Goal: Task Accomplishment & Management: Use online tool/utility

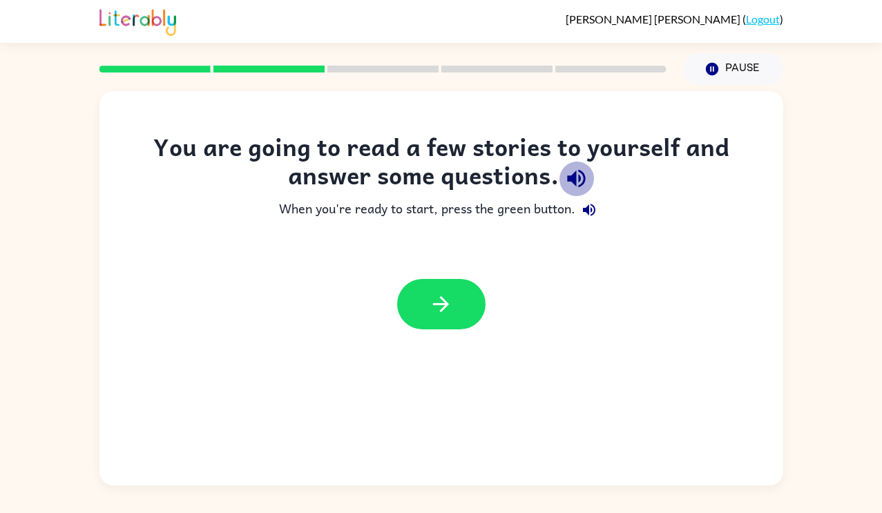
click at [576, 184] on icon "button" at bounding box center [576, 179] width 18 height 18
click at [444, 303] on icon "button" at bounding box center [441, 304] width 16 height 16
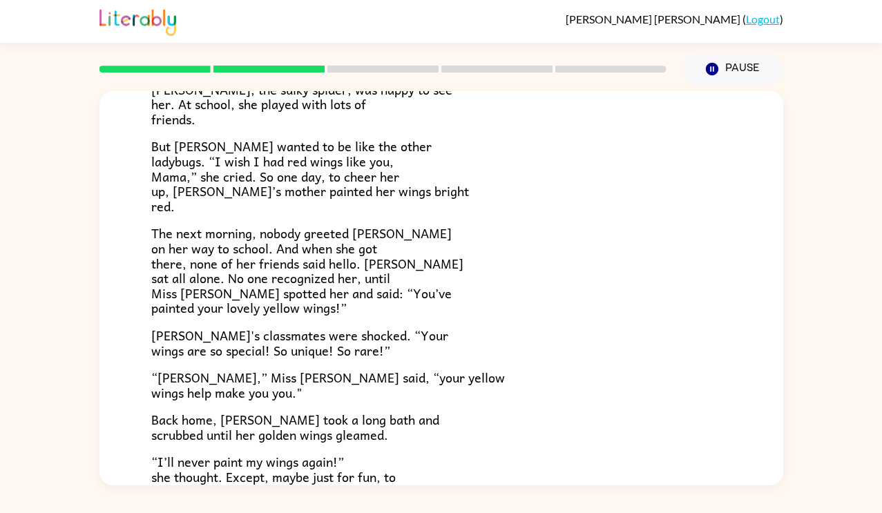
scroll to position [386, 0]
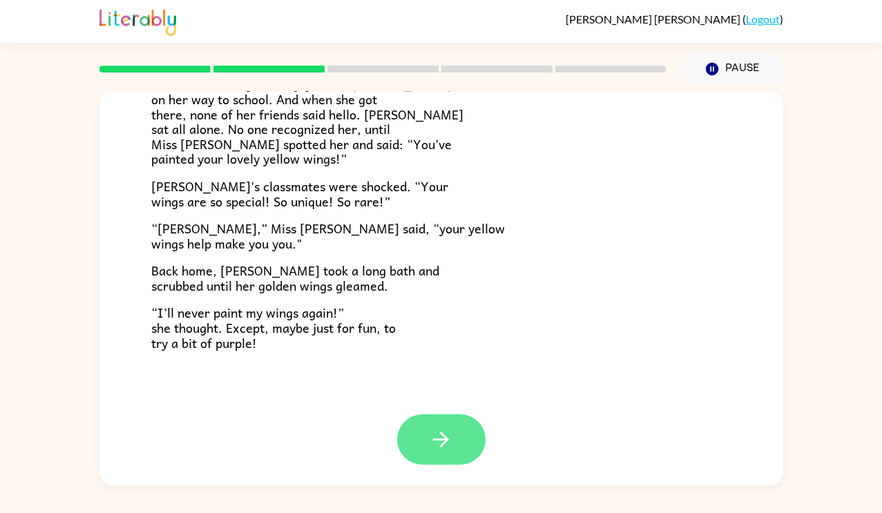
click at [439, 442] on icon "button" at bounding box center [441, 440] width 24 height 24
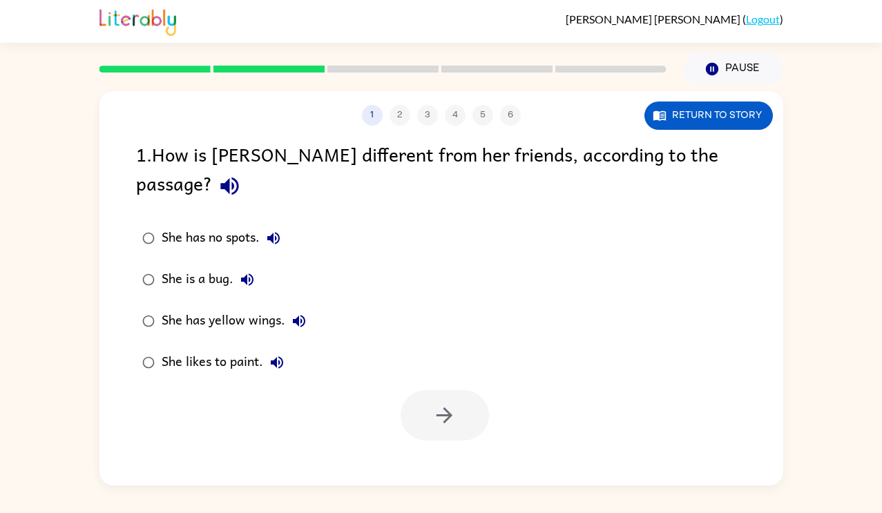
scroll to position [0, 0]
click at [238, 178] on icon "button" at bounding box center [229, 187] width 18 height 18
click at [285, 225] on button "She has no spots." at bounding box center [274, 239] width 28 height 28
click at [263, 308] on div "She has yellow wings." at bounding box center [237, 322] width 151 height 28
click at [449, 408] on icon "button" at bounding box center [445, 416] width 16 height 16
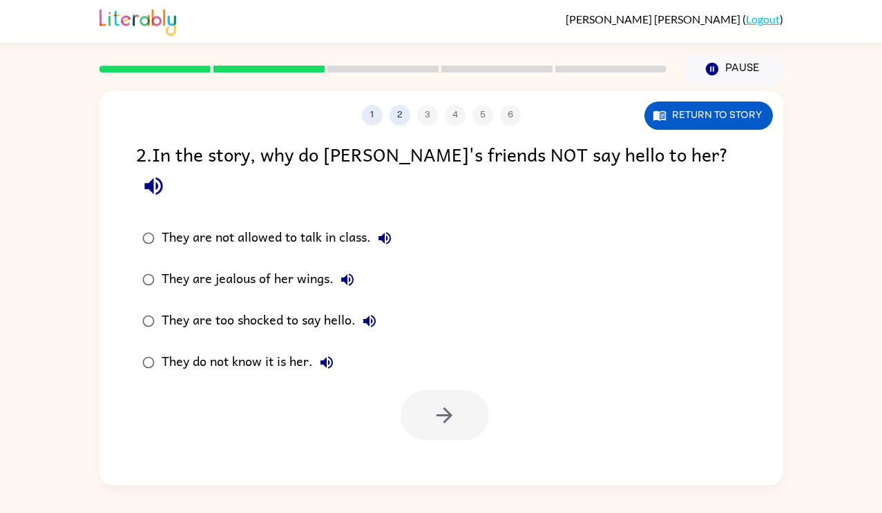
click at [220, 349] on div "They do not know it is her." at bounding box center [251, 363] width 179 height 28
click at [448, 408] on icon "button" at bounding box center [445, 416] width 16 height 16
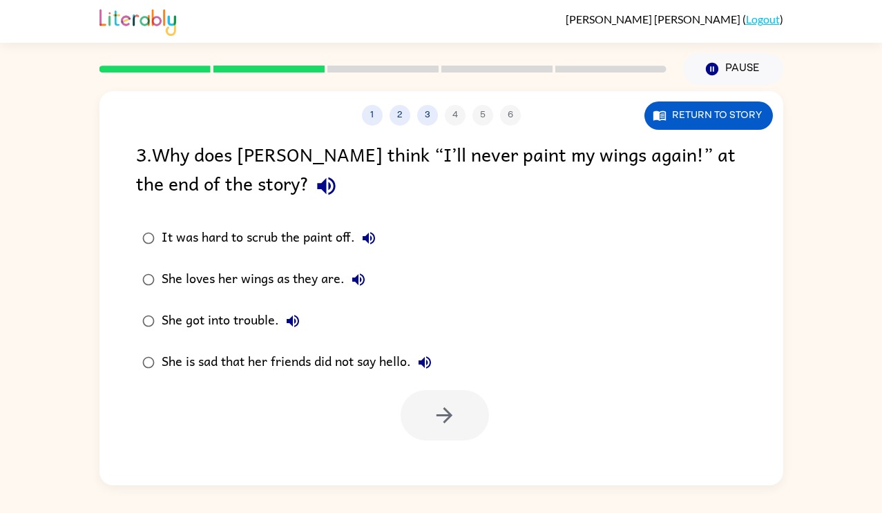
click at [333, 286] on div "She loves her wings as they are." at bounding box center [267, 280] width 211 height 28
click at [441, 409] on icon "button" at bounding box center [445, 416] width 24 height 24
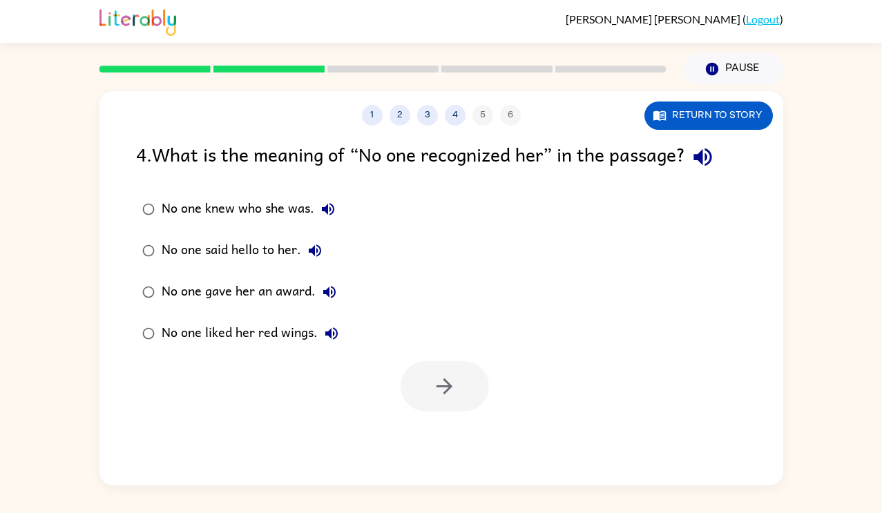
click at [293, 260] on div "No one said hello to her." at bounding box center [245, 251] width 167 height 28
click at [453, 399] on button "button" at bounding box center [445, 386] width 88 height 50
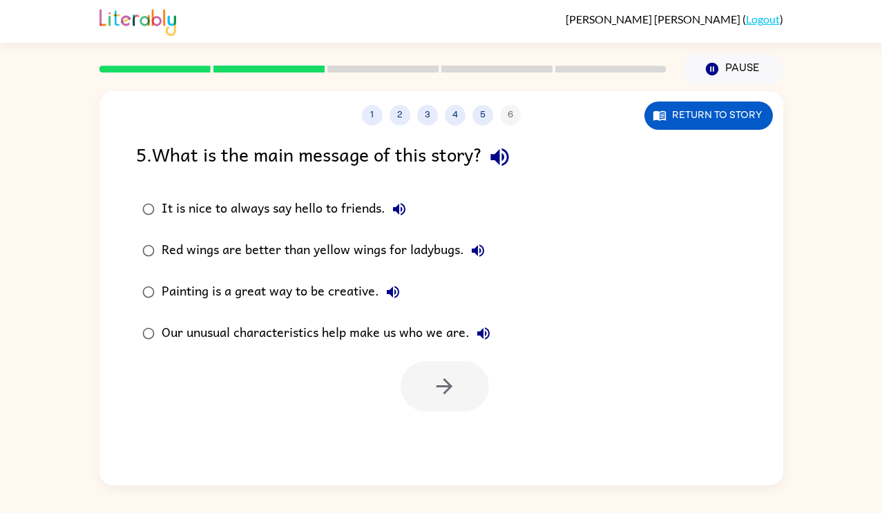
click at [286, 211] on div "It is nice to always say hello to friends." at bounding box center [288, 210] width 252 height 28
click at [430, 397] on button "button" at bounding box center [445, 386] width 88 height 50
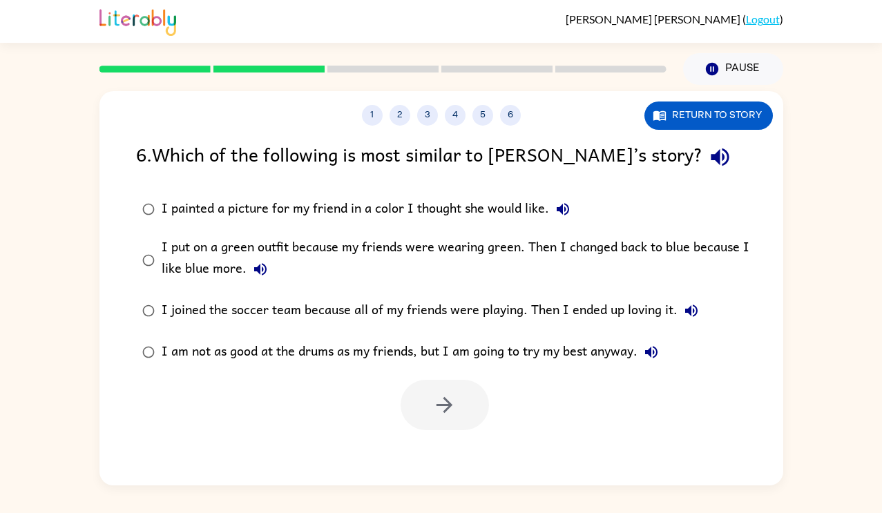
click at [382, 214] on div "I painted a picture for my friend in a color I thought she would like." at bounding box center [369, 210] width 415 height 28
click at [443, 419] on button "button" at bounding box center [445, 405] width 88 height 50
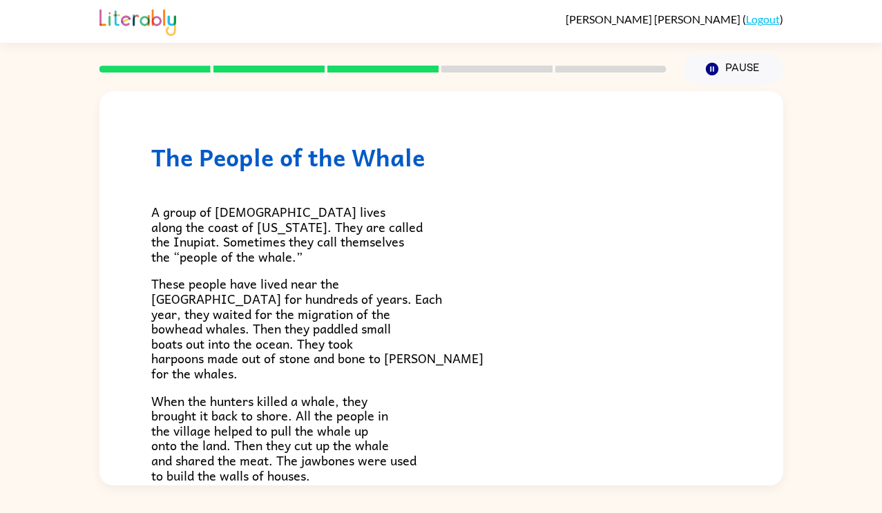
click at [451, 83] on div at bounding box center [383, 69] width 584 height 48
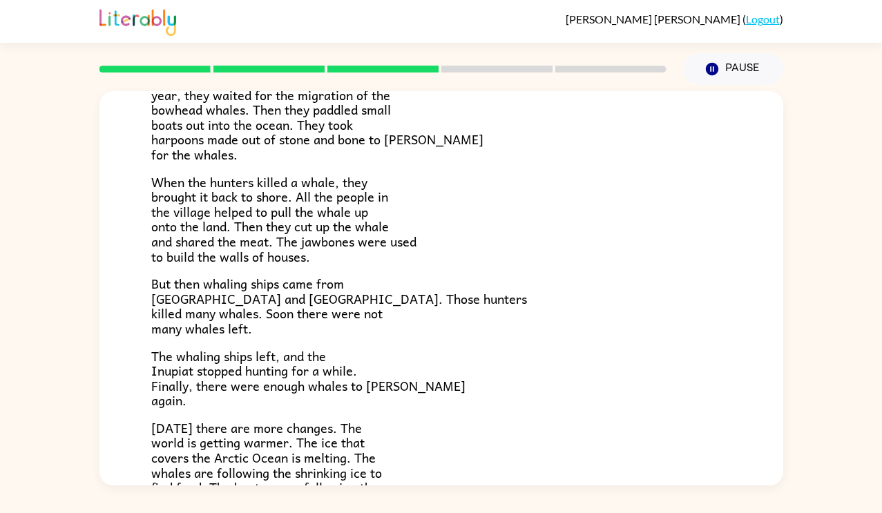
scroll to position [217, 0]
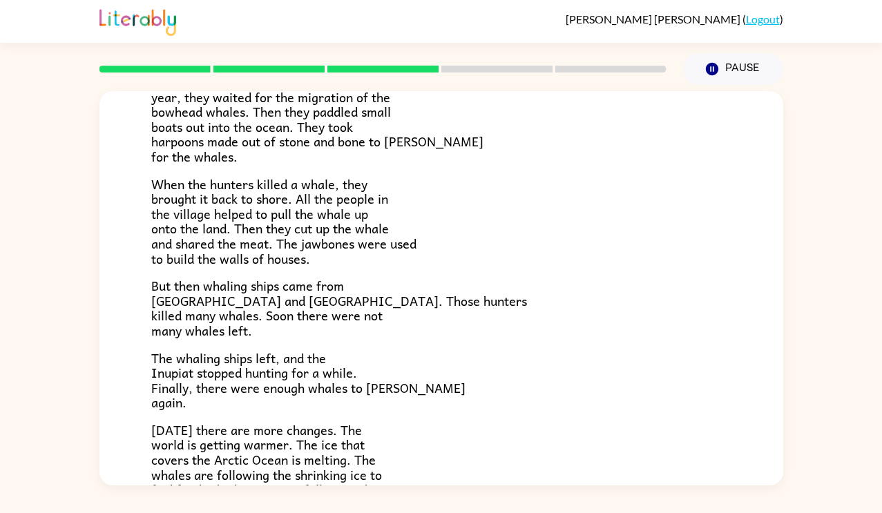
click at [652, 326] on p "But then whaling ships came from [GEOGRAPHIC_DATA] and [GEOGRAPHIC_DATA]. Those…" at bounding box center [441, 307] width 580 height 59
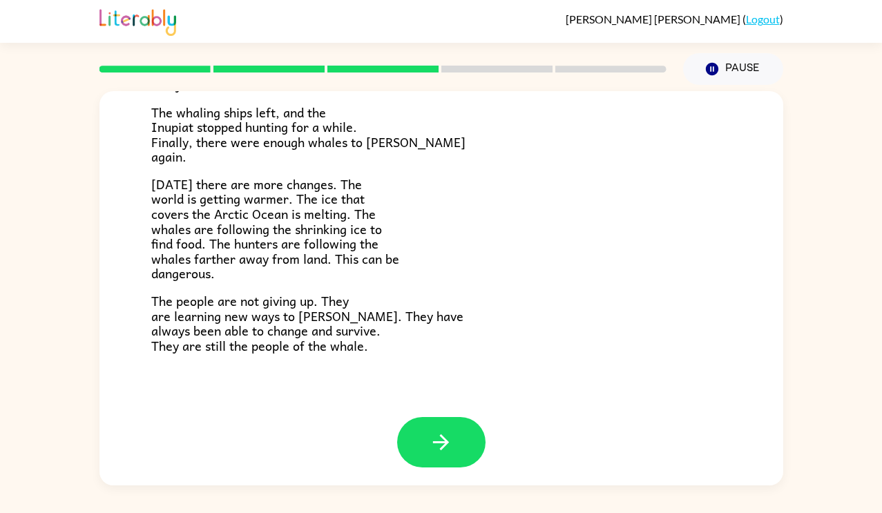
scroll to position [466, 0]
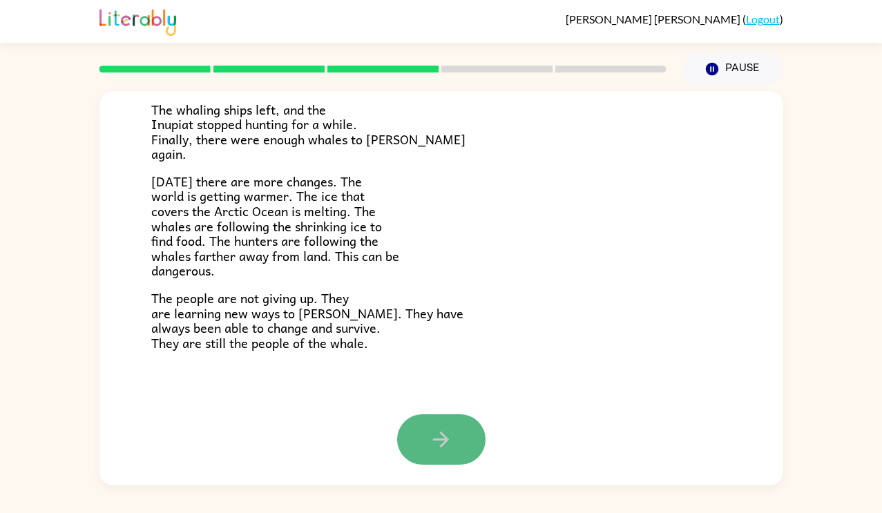
click at [438, 451] on icon "button" at bounding box center [441, 440] width 24 height 24
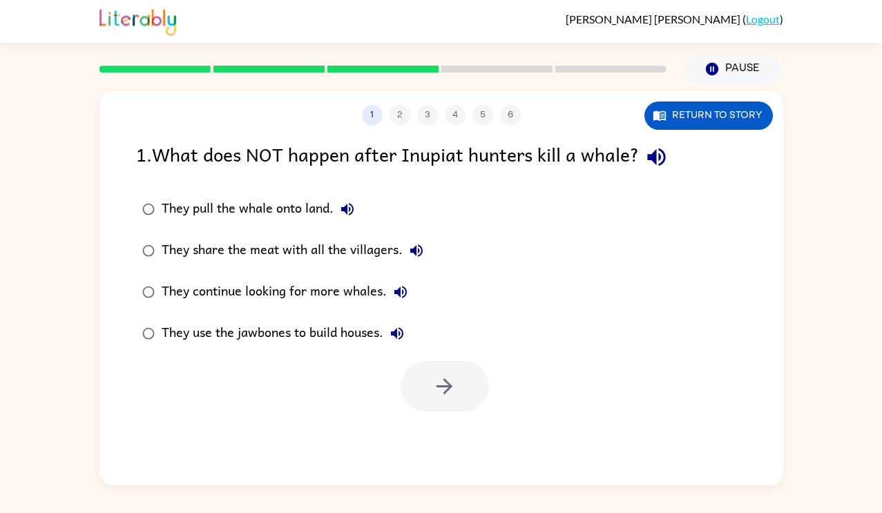
scroll to position [0, 0]
click at [666, 155] on icon "button" at bounding box center [657, 157] width 24 height 24
click at [296, 214] on div "They pull the whale onto land." at bounding box center [262, 210] width 200 height 28
click at [444, 384] on icon "button" at bounding box center [445, 387] width 24 height 24
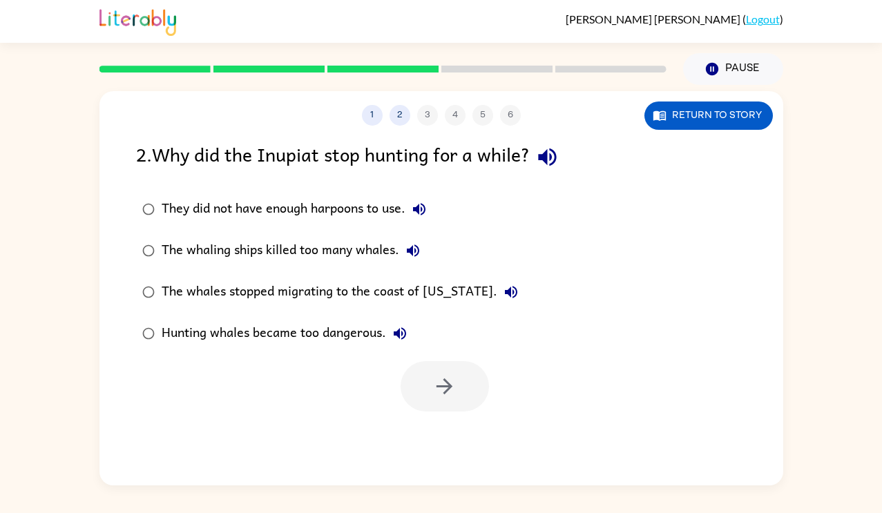
click at [552, 152] on icon "button" at bounding box center [547, 158] width 18 height 18
click at [383, 255] on div "The whaling ships killed too many whales." at bounding box center [294, 251] width 265 height 28
click at [440, 392] on icon "button" at bounding box center [445, 387] width 24 height 24
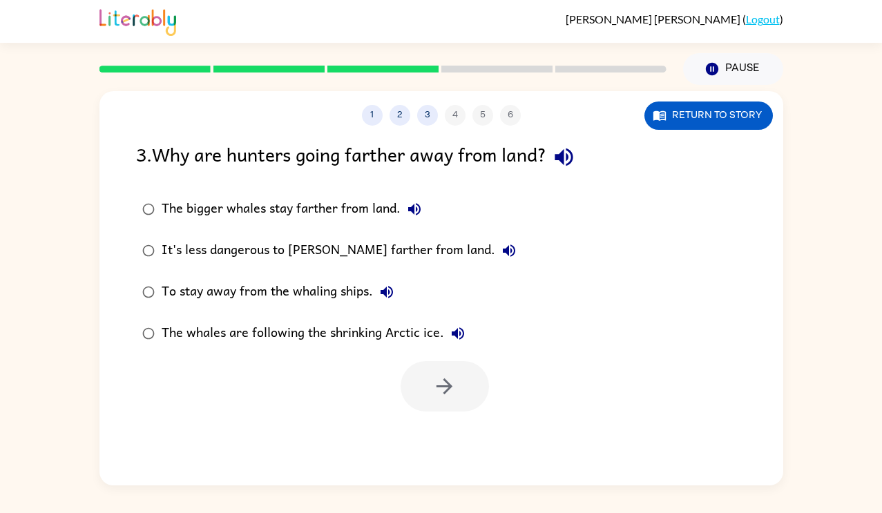
click at [566, 155] on icon "button" at bounding box center [564, 158] width 18 height 18
click at [201, 351] on label "The whales are following the shrinking Arctic ice." at bounding box center [329, 333] width 401 height 41
click at [433, 400] on button "button" at bounding box center [445, 386] width 88 height 50
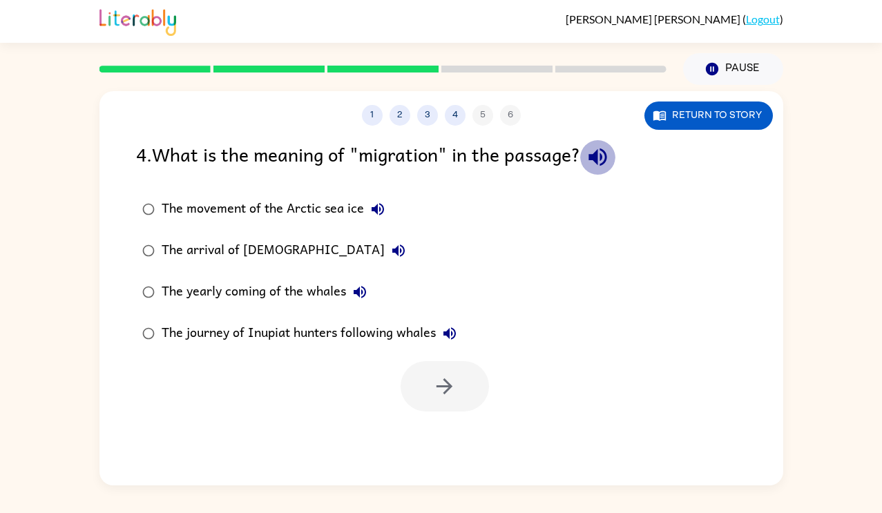
click at [598, 161] on icon "button" at bounding box center [598, 157] width 24 height 24
click at [385, 261] on button "The arrival of [DEMOGRAPHIC_DATA]" at bounding box center [399, 251] width 28 height 28
click at [359, 276] on label "The yearly coming of the whales" at bounding box center [300, 292] width 342 height 41
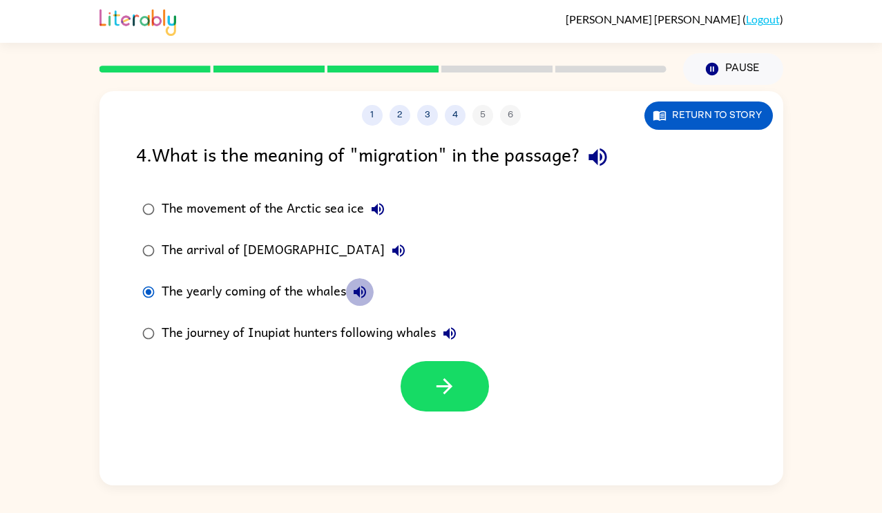
click at [357, 290] on icon "button" at bounding box center [360, 292] width 12 height 12
click at [460, 330] on button "The journey of Inupiat hunters following whales" at bounding box center [450, 334] width 28 height 28
click at [290, 337] on div "The journey of Inupiat hunters following whales" at bounding box center [313, 334] width 302 height 28
click at [448, 385] on icon "button" at bounding box center [445, 387] width 24 height 24
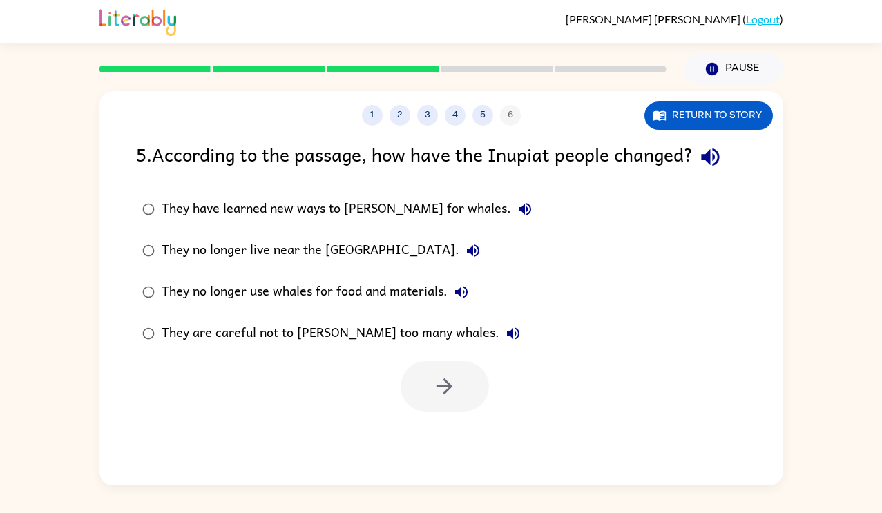
click at [719, 153] on icon "button" at bounding box center [710, 158] width 18 height 18
click at [465, 249] on icon "button" at bounding box center [473, 251] width 17 height 17
click at [466, 295] on icon "button" at bounding box center [461, 292] width 12 height 12
click at [507, 334] on icon "button" at bounding box center [513, 334] width 12 height 12
click at [377, 333] on div "They are careful not to [PERSON_NAME] too many whales." at bounding box center [345, 334] width 366 height 28
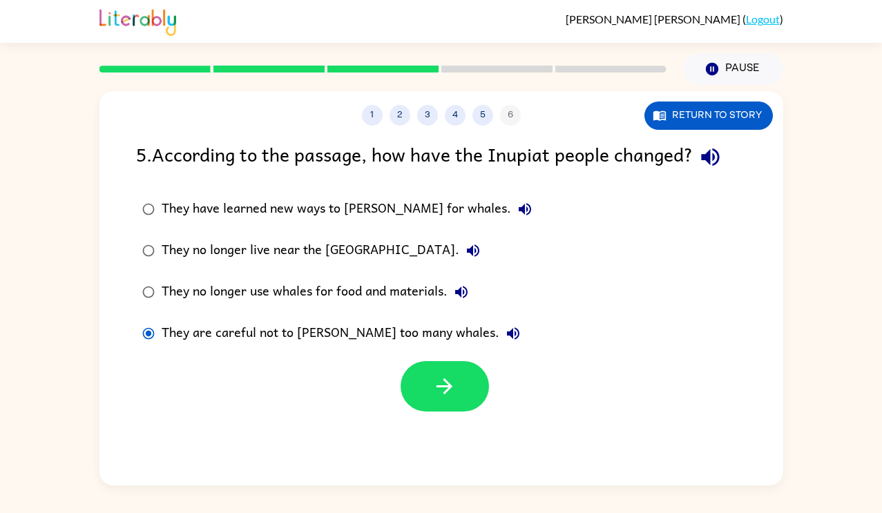
click at [376, 332] on div "They are careful not to [PERSON_NAME] too many whales." at bounding box center [345, 334] width 366 height 28
click at [719, 158] on icon "button" at bounding box center [710, 158] width 18 height 18
click at [425, 381] on button "button" at bounding box center [445, 386] width 88 height 50
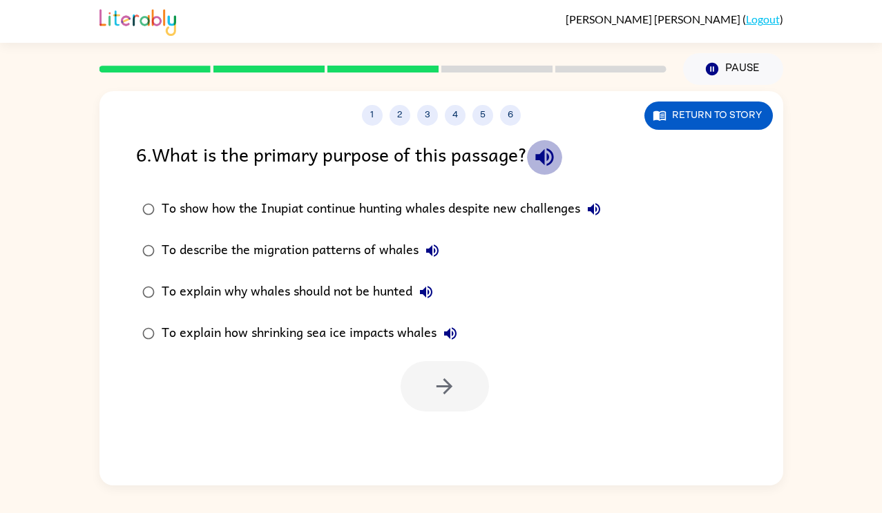
click at [540, 152] on icon "button" at bounding box center [545, 157] width 24 height 24
click at [607, 205] on button "To show how the Inupiat continue hunting whales despite new challenges" at bounding box center [594, 210] width 28 height 28
click at [431, 248] on icon "button" at bounding box center [432, 251] width 12 height 12
click at [432, 294] on icon "button" at bounding box center [426, 292] width 17 height 17
click at [453, 332] on icon "button" at bounding box center [450, 334] width 12 height 12
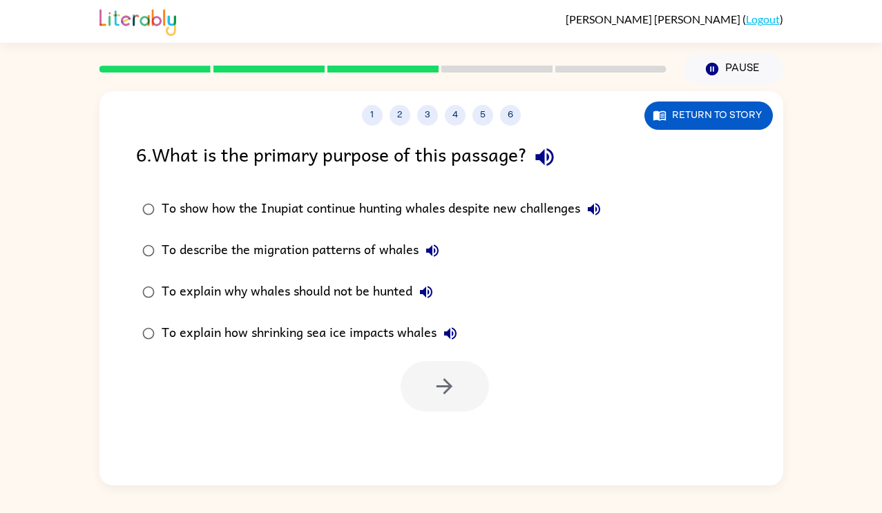
click at [387, 329] on div "To explain how shrinking sea ice impacts whales" at bounding box center [313, 334] width 303 height 28
click at [421, 372] on button "button" at bounding box center [445, 386] width 88 height 50
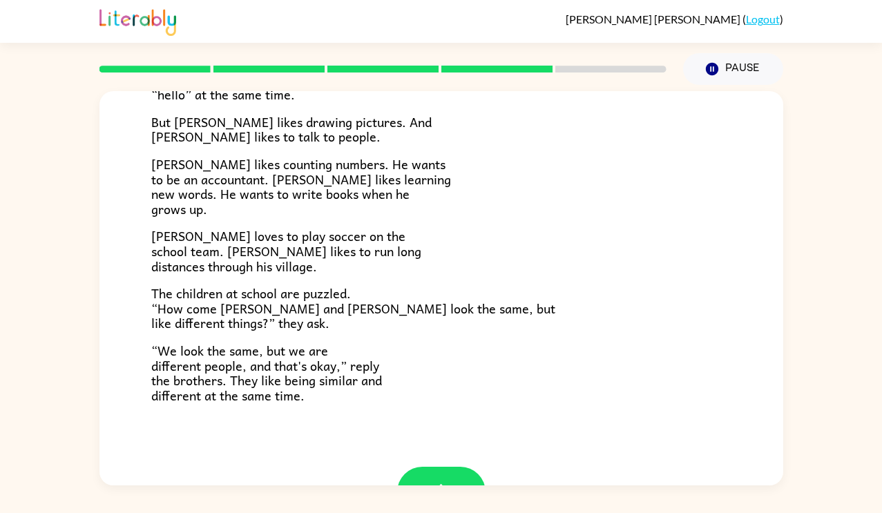
scroll to position [299, 0]
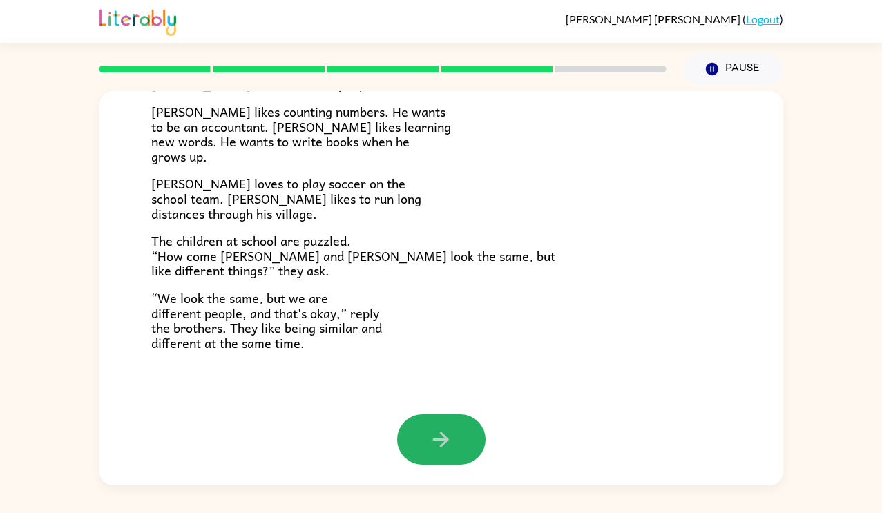
click at [433, 426] on button "button" at bounding box center [441, 440] width 88 height 50
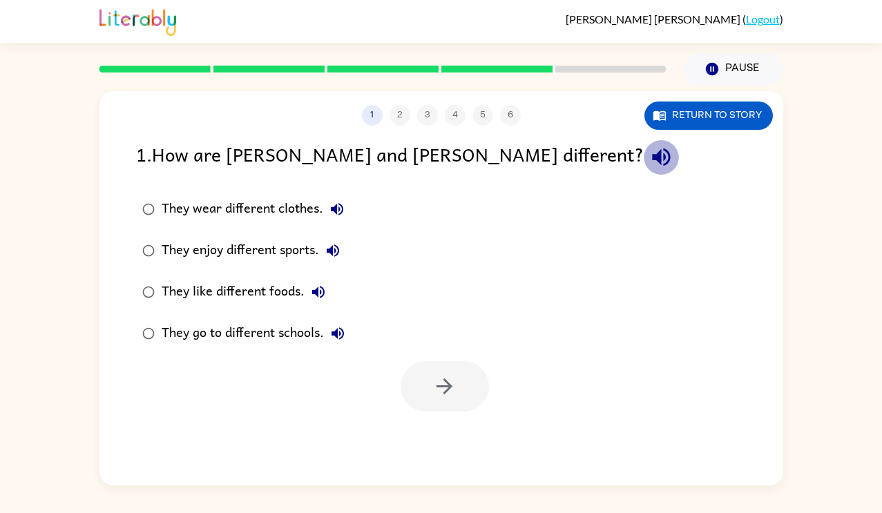
click at [650, 154] on icon "button" at bounding box center [662, 157] width 24 height 24
click at [341, 214] on icon "button" at bounding box center [337, 209] width 17 height 17
click at [337, 252] on icon "button" at bounding box center [333, 251] width 17 height 17
click at [252, 246] on div "They enjoy different sports." at bounding box center [254, 251] width 185 height 28
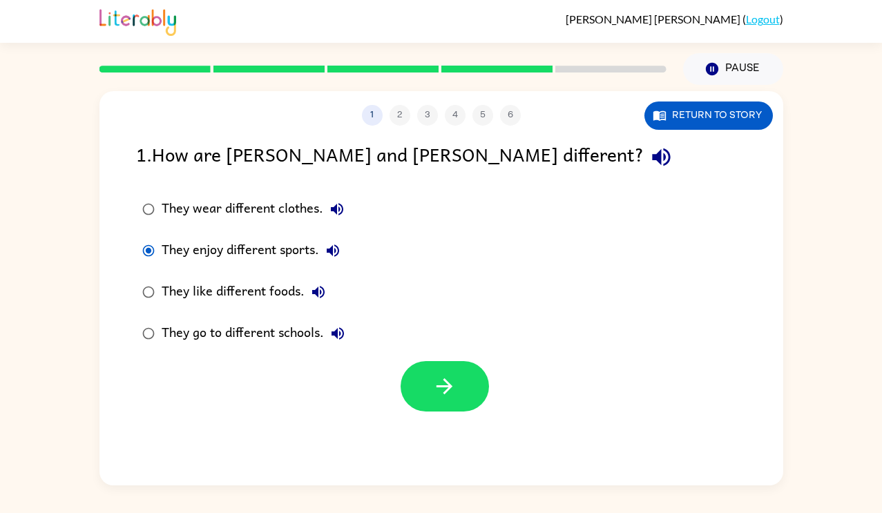
click at [253, 247] on div "They enjoy different sports." at bounding box center [254, 251] width 185 height 28
click at [437, 392] on icon "button" at bounding box center [445, 387] width 24 height 24
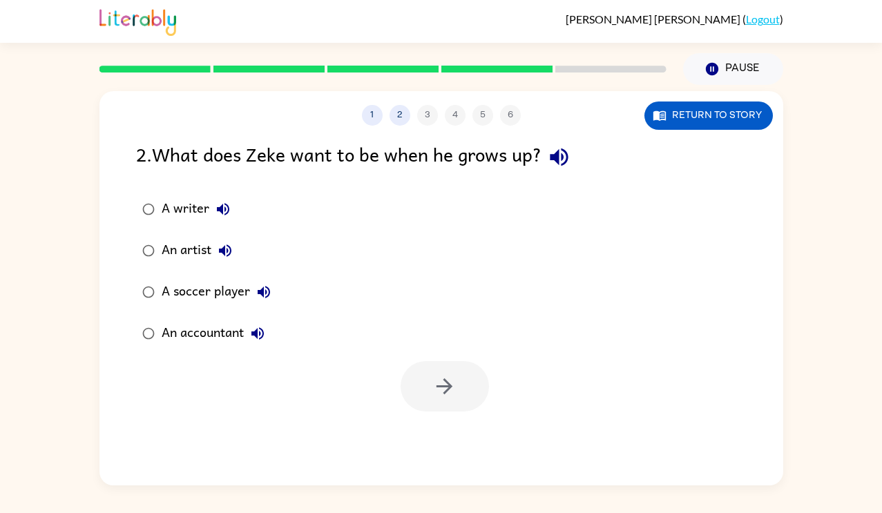
click at [571, 160] on icon "button" at bounding box center [559, 157] width 24 height 24
click at [189, 217] on div "A writer" at bounding box center [199, 210] width 75 height 28
click at [456, 402] on button "button" at bounding box center [445, 386] width 88 height 50
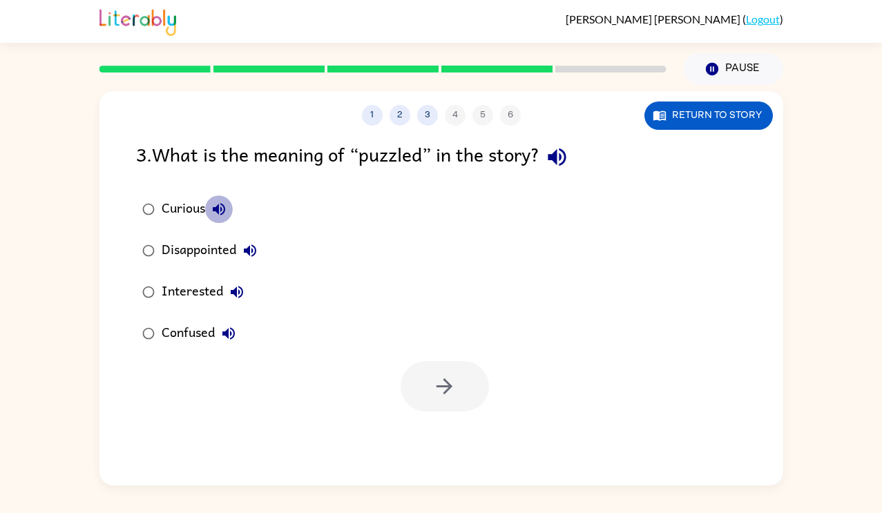
click at [220, 210] on icon "button" at bounding box center [219, 209] width 12 height 12
click at [552, 153] on icon "button" at bounding box center [557, 157] width 24 height 24
click at [202, 339] on div "Confused" at bounding box center [202, 334] width 81 height 28
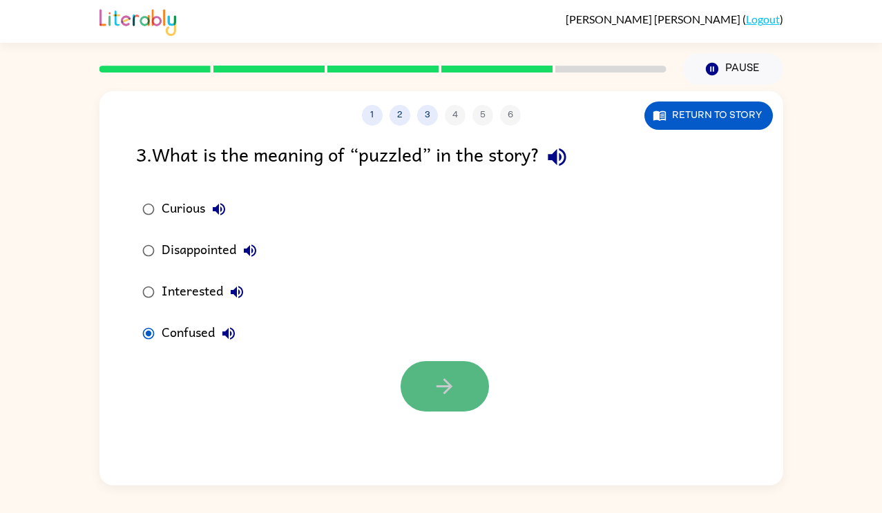
click at [438, 388] on icon "button" at bounding box center [445, 387] width 24 height 24
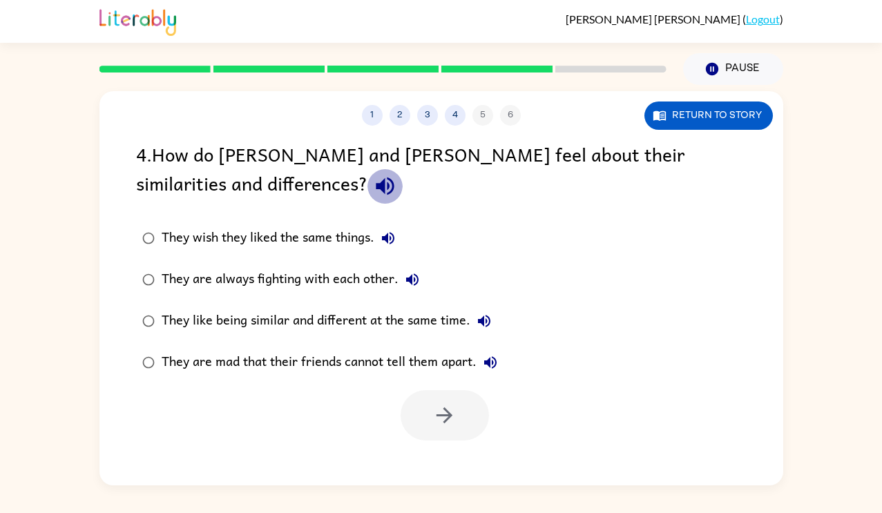
click at [376, 184] on icon "button" at bounding box center [385, 187] width 18 height 18
click at [405, 320] on div "They like being similar and different at the same time." at bounding box center [330, 322] width 337 height 28
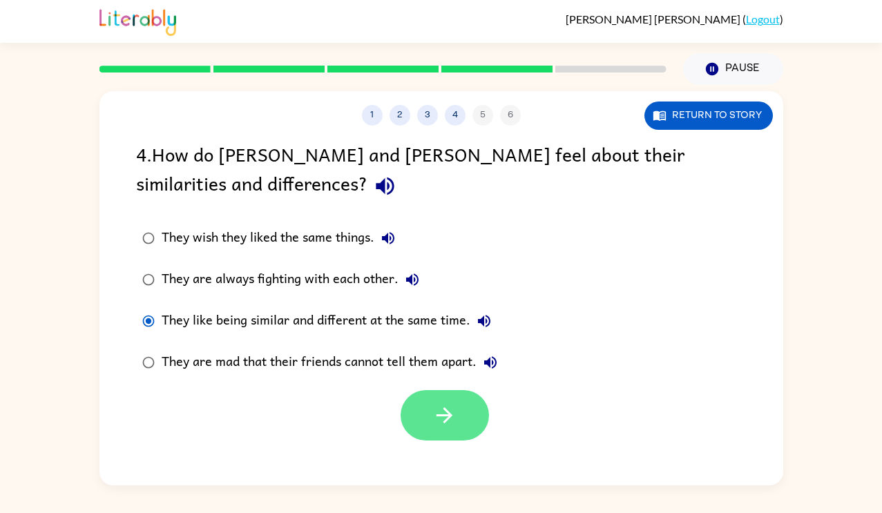
click at [448, 401] on button "button" at bounding box center [445, 415] width 88 height 50
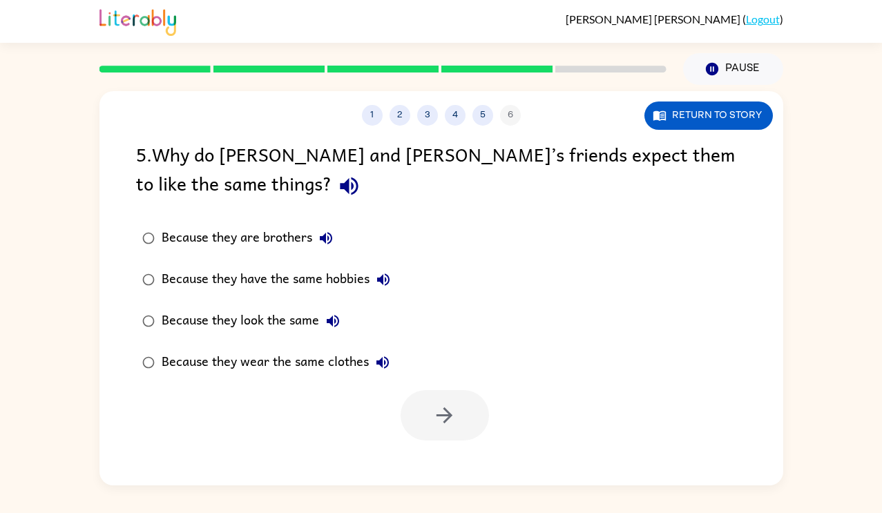
click at [332, 184] on button "button" at bounding box center [349, 186] width 35 height 35
click at [298, 365] on div "Because they wear the same clothes" at bounding box center [279, 363] width 235 height 28
click at [449, 426] on icon "button" at bounding box center [445, 416] width 24 height 24
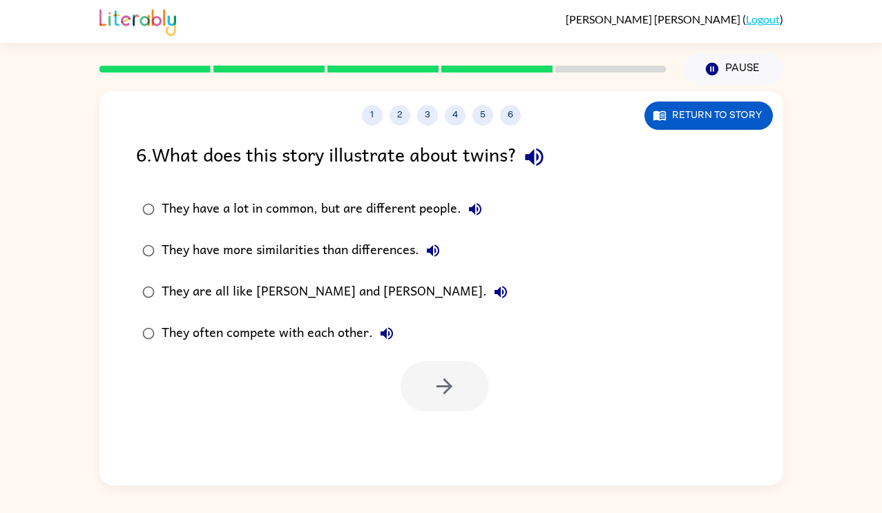
click at [547, 146] on icon "button" at bounding box center [534, 157] width 24 height 24
click at [473, 200] on button "They have a lot in common, but are different people." at bounding box center [476, 210] width 28 height 28
click at [436, 246] on icon "button" at bounding box center [433, 251] width 12 height 12
click at [368, 339] on div "They often compete with each other." at bounding box center [281, 334] width 239 height 28
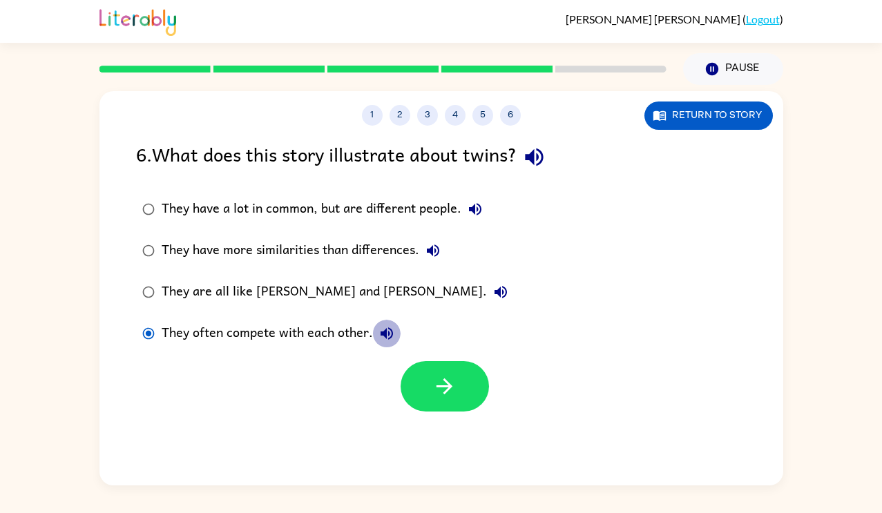
click at [381, 338] on icon "button" at bounding box center [387, 333] width 17 height 17
click at [377, 267] on label "They have more similarities than differences." at bounding box center [325, 250] width 393 height 41
click at [445, 386] on icon "button" at bounding box center [445, 387] width 16 height 16
